Goal: Task Accomplishment & Management: Manage account settings

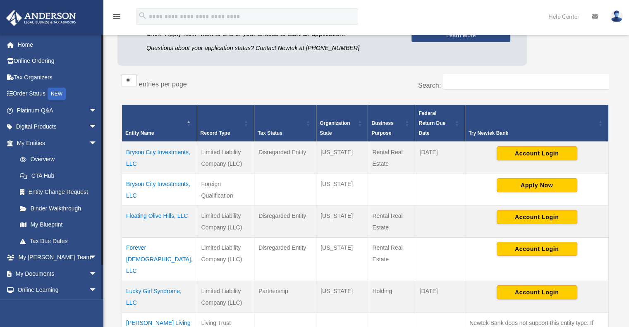
scroll to position [124, 0]
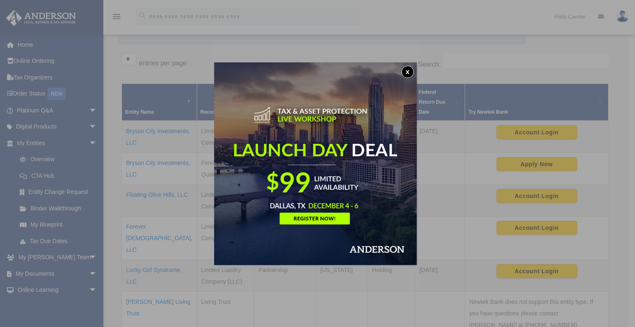
click at [412, 72] on button "x" at bounding box center [407, 72] width 12 height 12
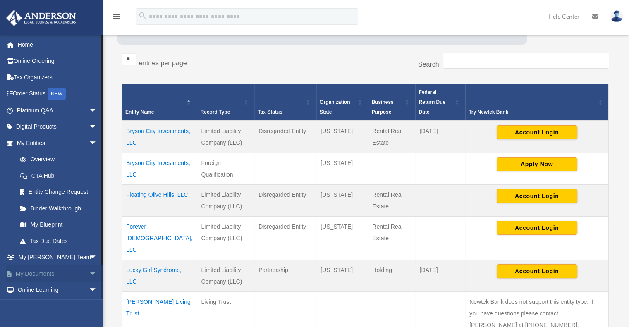
click at [89, 272] on span "arrow_drop_down" at bounding box center [97, 273] width 17 height 17
click at [35, 291] on link "Box" at bounding box center [61, 290] width 98 height 17
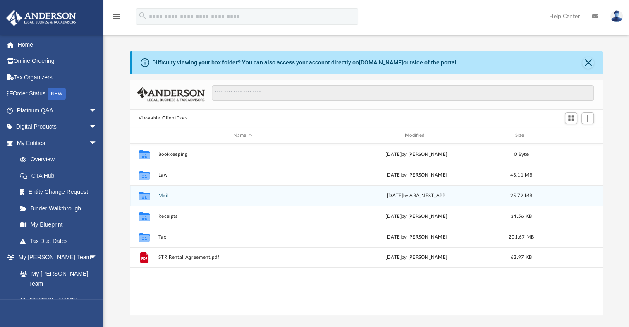
scroll to position [181, 466]
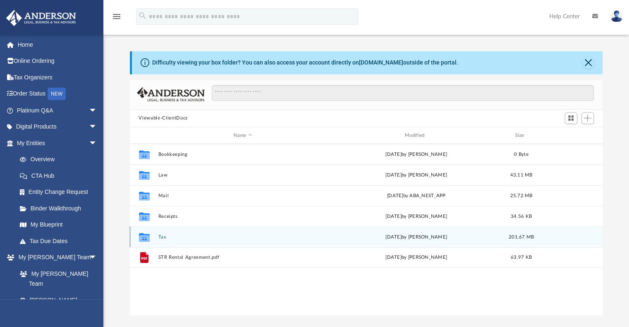
click at [162, 238] on button "Tax" at bounding box center [242, 236] width 169 height 5
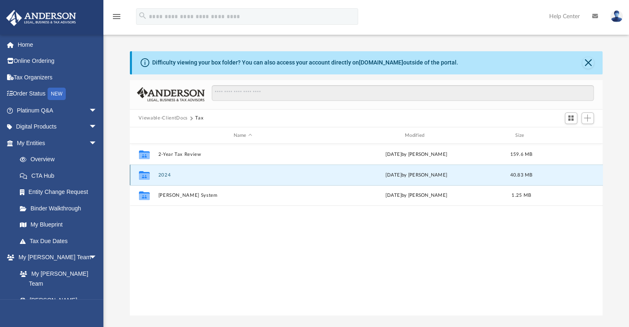
click at [176, 174] on button "2024" at bounding box center [242, 174] width 169 height 5
click at [169, 176] on button "Personal" at bounding box center [242, 174] width 169 height 5
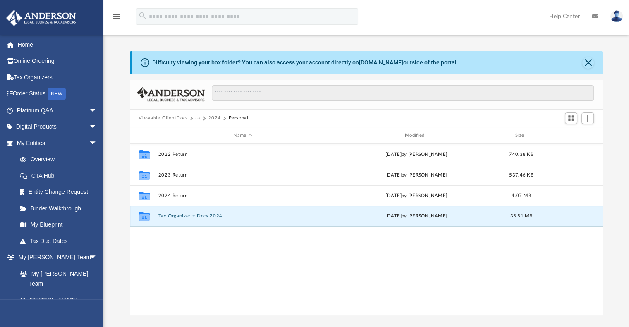
click at [176, 216] on button "Tax Organizer + Docs 2024" at bounding box center [242, 216] width 169 height 5
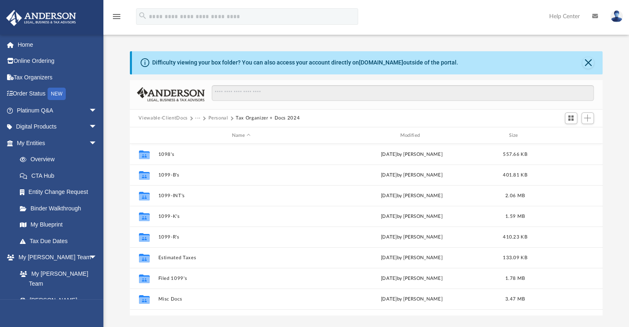
click at [213, 119] on button "Personal" at bounding box center [218, 117] width 20 height 7
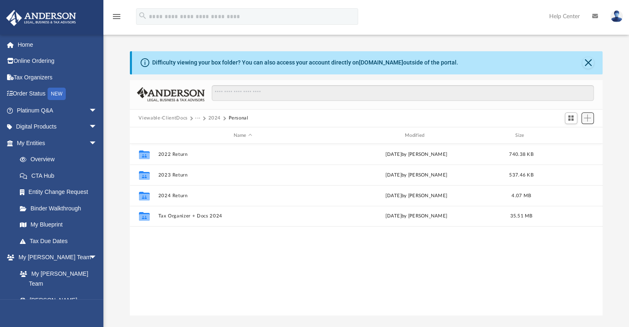
click at [587, 118] on span "Add" at bounding box center [587, 117] width 7 height 7
click at [565, 134] on li "Upload" at bounding box center [575, 134] width 26 height 9
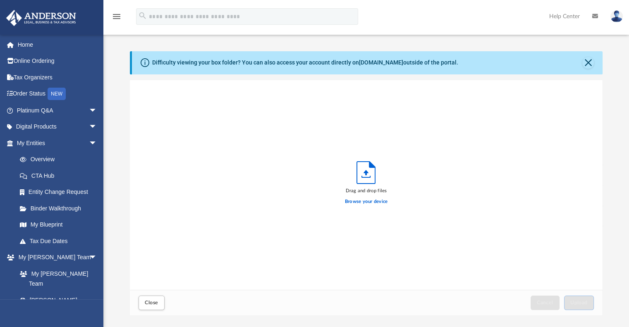
scroll to position [203, 466]
click at [364, 201] on label "Browse your device" at bounding box center [366, 201] width 43 height 7
click at [0, 0] on input "Browse your device" at bounding box center [0, 0] width 0 height 0
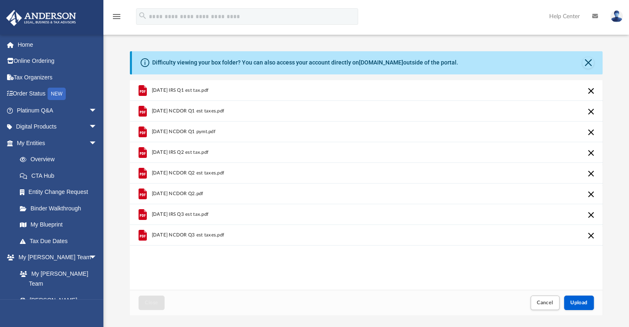
click at [140, 90] on icon "grid" at bounding box center [142, 91] width 6 height 2
click at [191, 90] on span "4.15.25 IRS Q1 est tax.pdf" at bounding box center [179, 90] width 57 height 5
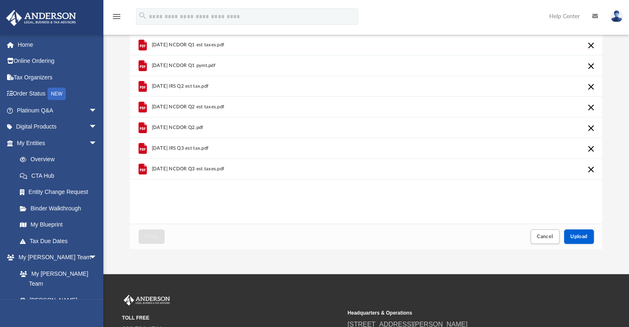
scroll to position [41, 0]
